Goal: Entertainment & Leisure: Consume media (video, audio)

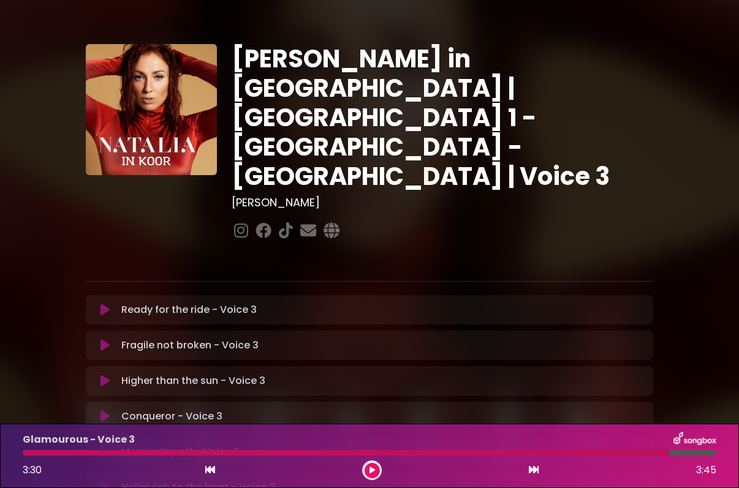
scroll to position [255, 0]
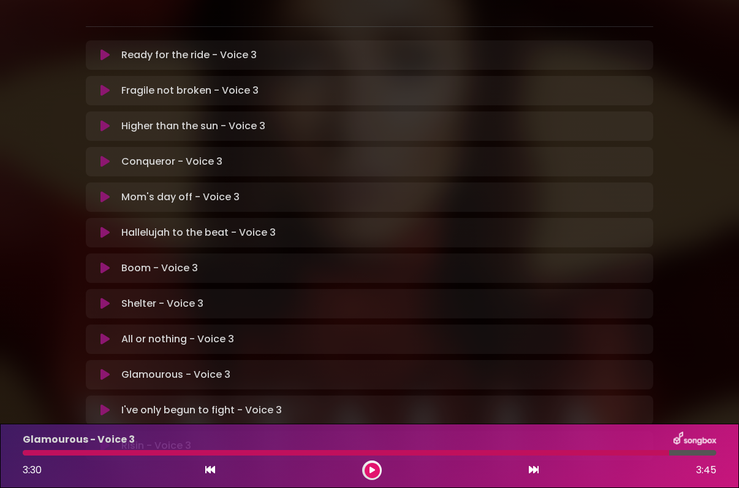
click at [107, 404] on icon at bounding box center [104, 410] width 9 height 12
click at [581, 451] on div at bounding box center [369, 453] width 693 height 6
click at [581, 450] on div "Risin - Voice 3 4:24 4:24" at bounding box center [369, 456] width 708 height 48
click at [581, 449] on div "Risin - Voice 3 4:24 4:24" at bounding box center [369, 456] width 708 height 48
click at [372, 469] on icon at bounding box center [372, 470] width 6 height 7
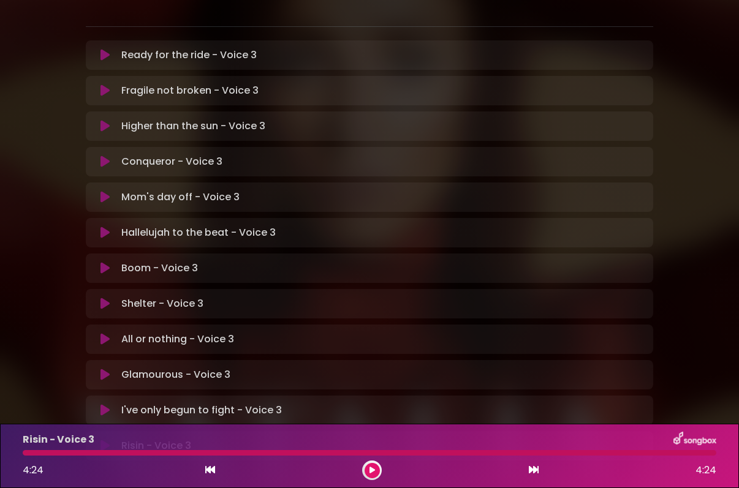
click at [694, 450] on div "Risin - Voice 3 4:24 4:24" at bounding box center [369, 456] width 708 height 48
click at [689, 455] on div at bounding box center [369, 453] width 693 height 6
click at [689, 454] on div at bounding box center [369, 453] width 693 height 6
click at [369, 470] on icon at bounding box center [372, 470] width 6 height 7
click at [374, 469] on icon at bounding box center [372, 470] width 6 height 7
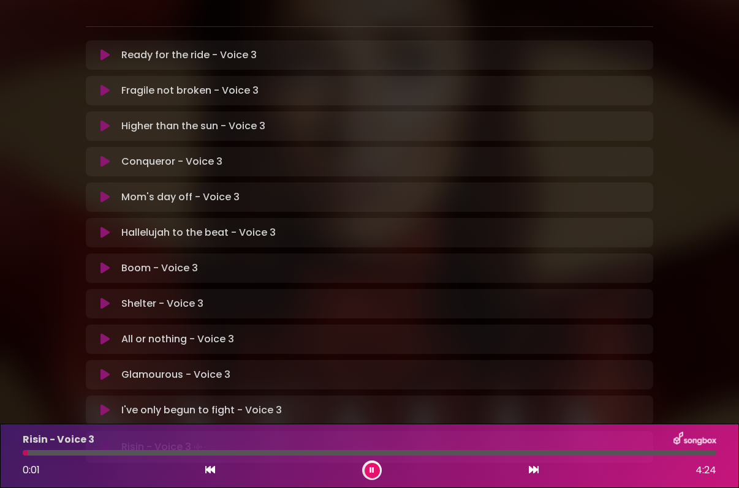
click at [697, 450] on div "Risin - Voice 3 0:01 4:24" at bounding box center [369, 456] width 708 height 48
click at [684, 450] on div at bounding box center [369, 453] width 693 height 6
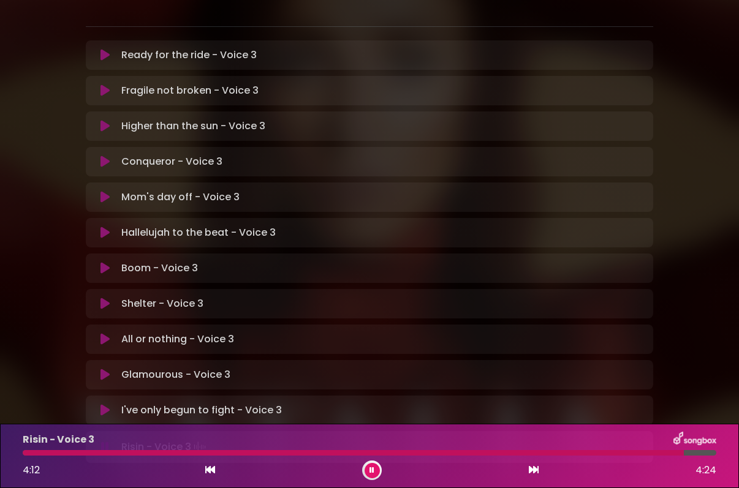
click at [684, 450] on div at bounding box center [353, 453] width 661 height 6
click at [698, 452] on div at bounding box center [369, 453] width 693 height 6
click at [374, 470] on icon at bounding box center [372, 470] width 6 height 7
click at [669, 451] on div at bounding box center [364, 453] width 682 height 6
